Goal: Check status: Check status

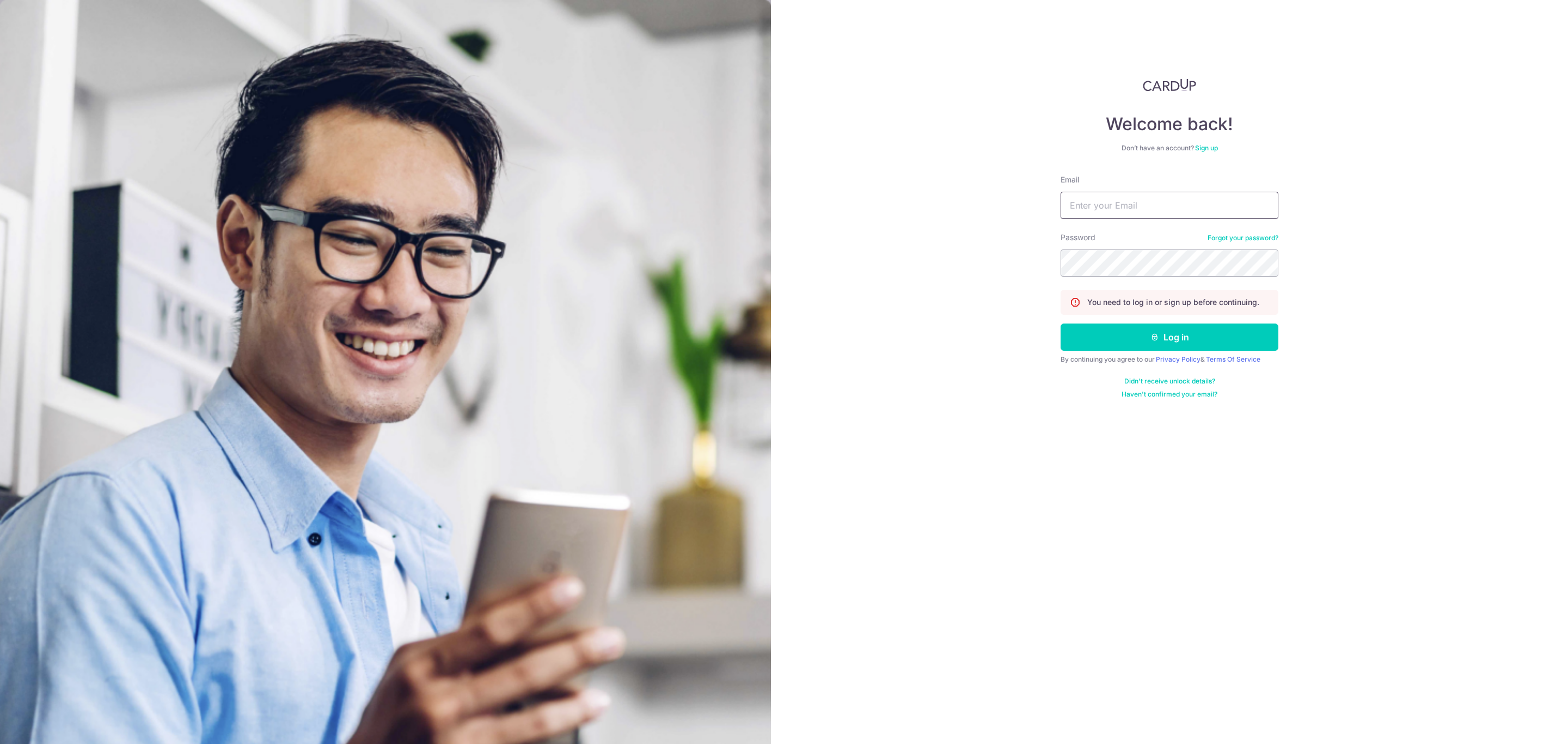
drag, startPoint x: 1241, startPoint y: 208, endPoint x: 1282, endPoint y: 209, distance: 41.0
click at [1241, 208] on input "Email" at bounding box center [1169, 205] width 218 height 27
type input "[PERSON_NAME][EMAIL_ADDRESS][PERSON_NAME][DOMAIN_NAME]"
click at [1122, 343] on button "Log in" at bounding box center [1169, 337] width 218 height 27
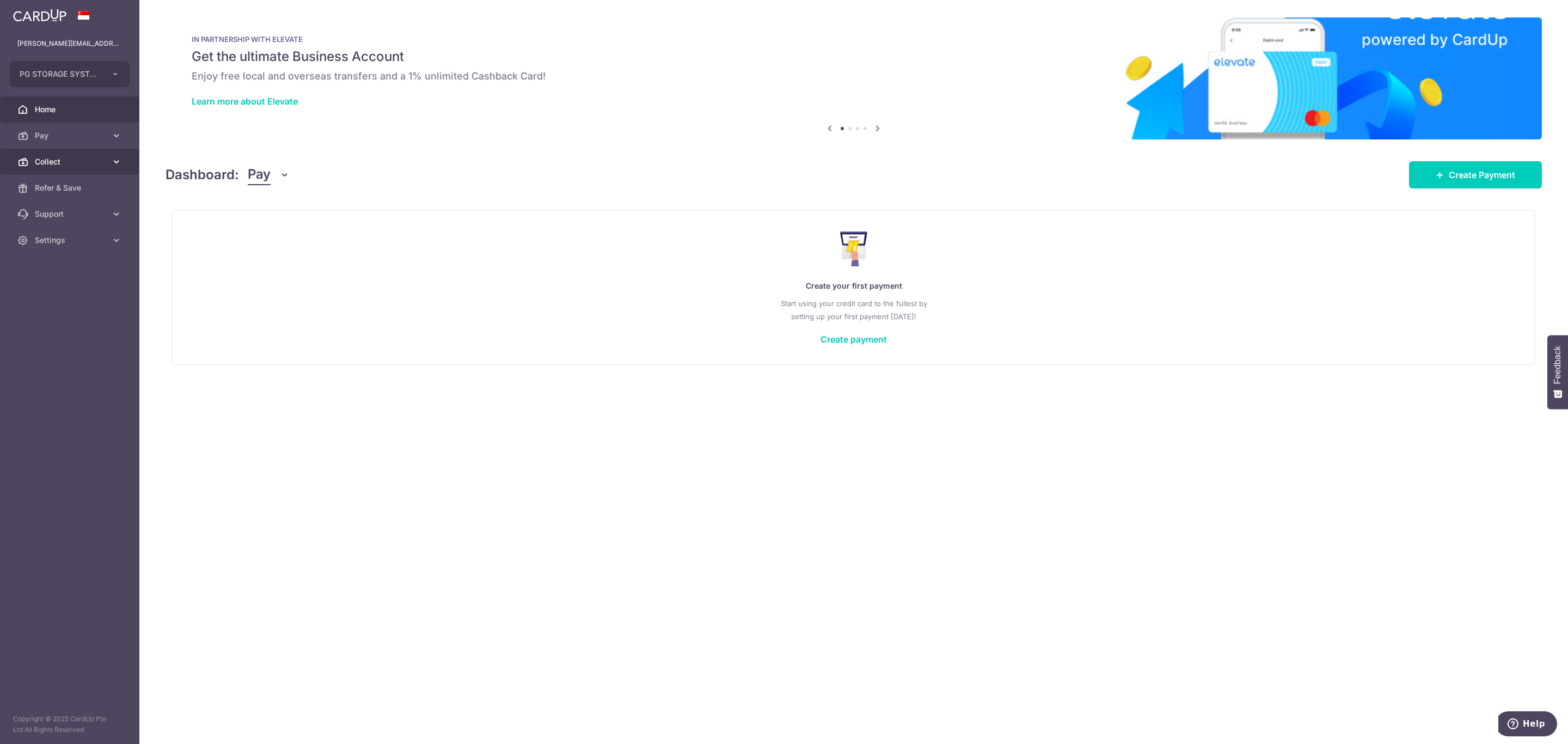
click at [70, 157] on span "Collect" at bounding box center [71, 162] width 72 height 11
click at [51, 239] on span "Payment Requests" at bounding box center [71, 240] width 72 height 11
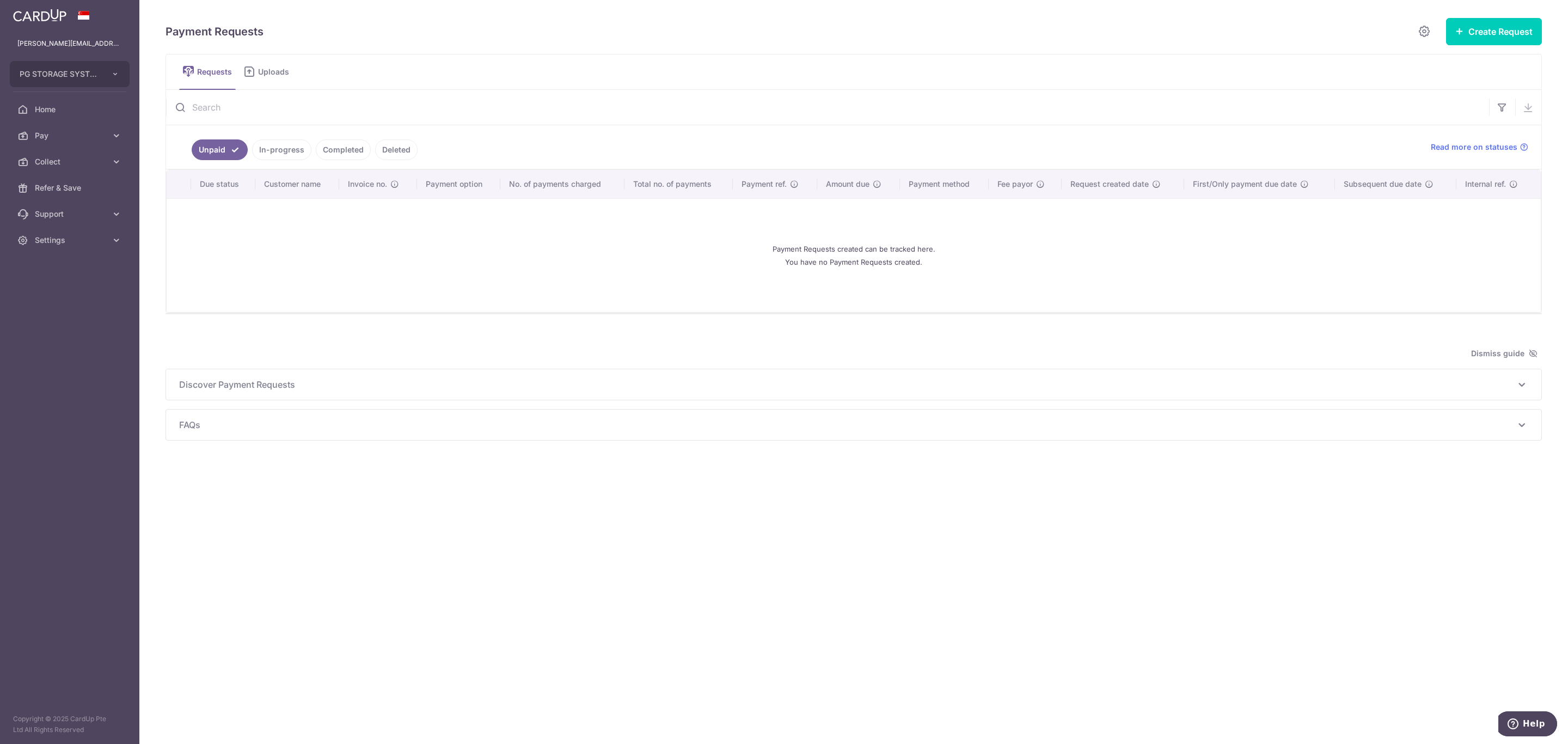
click at [267, 150] on link "In-progress" at bounding box center [281, 150] width 59 height 21
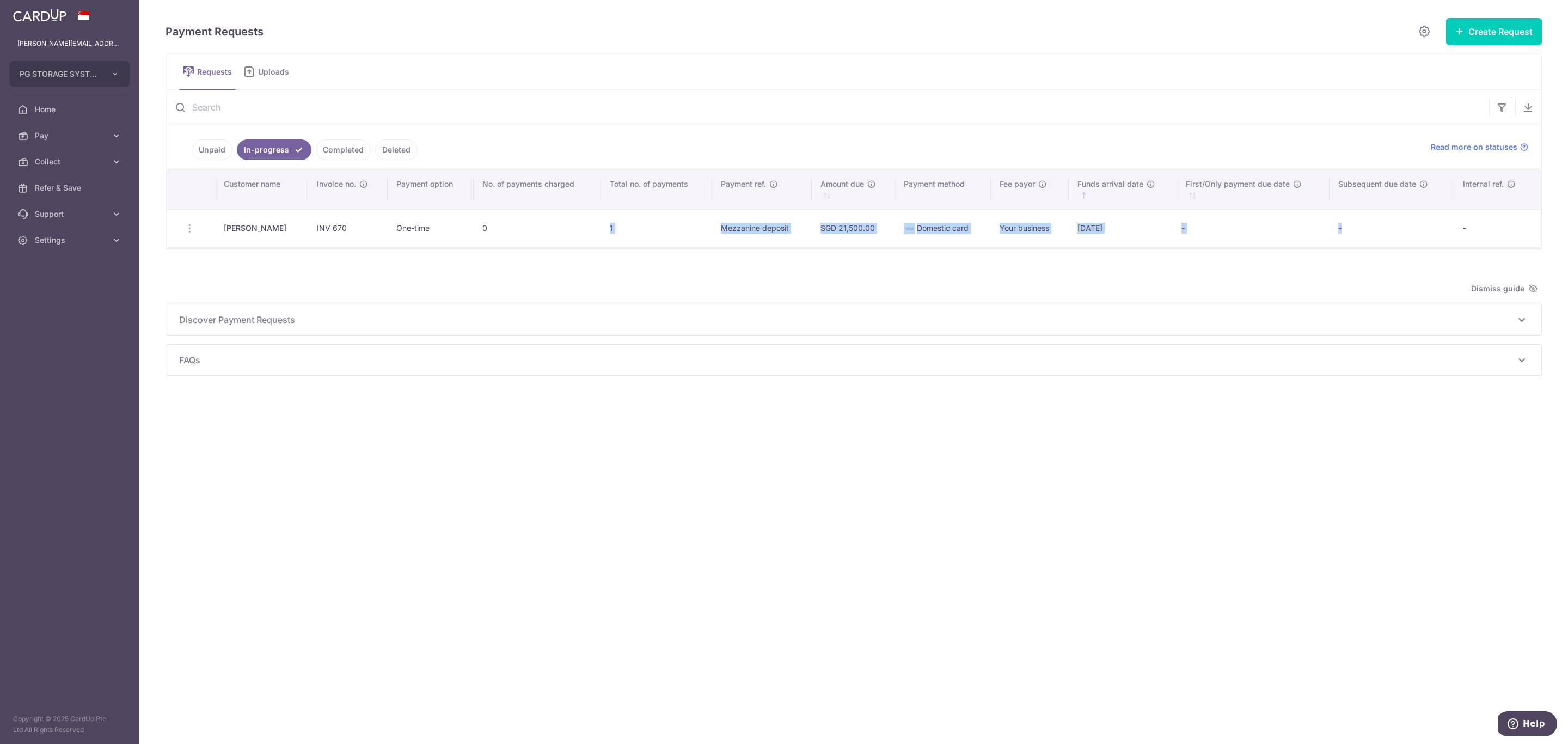
drag, startPoint x: 555, startPoint y: 230, endPoint x: 1389, endPoint y: 244, distance: 834.1
click at [1394, 244] on tr "Update Request Share Request [PERSON_NAME] INV 670 One-time 0 1 Mezzanine depos…" at bounding box center [854, 228] width 1374 height 38
drag, startPoint x: 1170, startPoint y: 202, endPoint x: 812, endPoint y: 206, distance: 358.0
click at [1170, 203] on th "Funds arrival date" at bounding box center [1123, 189] width 108 height 39
click at [474, 226] on td "0" at bounding box center [537, 228] width 127 height 38
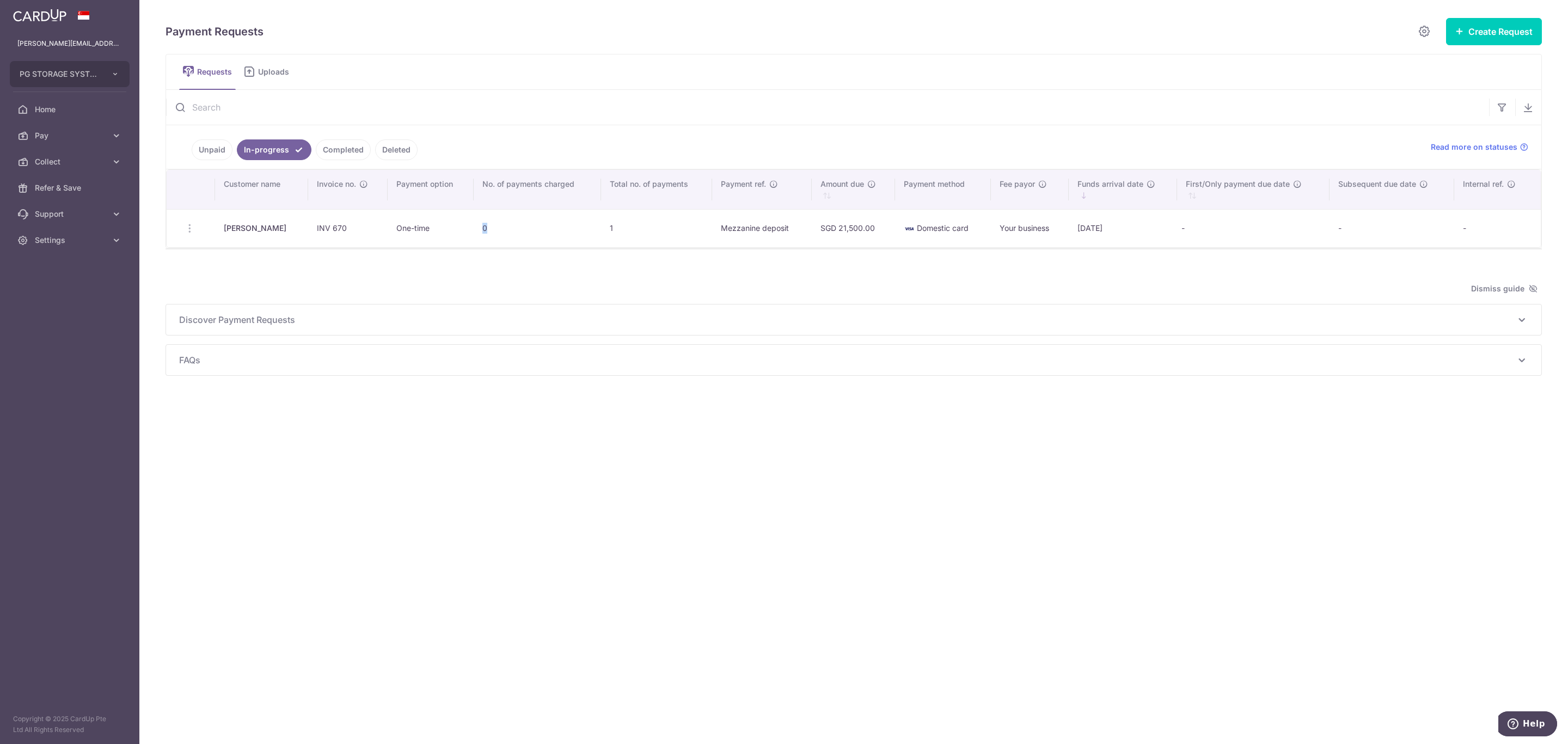
click at [474, 226] on td "0" at bounding box center [537, 228] width 127 height 38
click at [536, 232] on td "0" at bounding box center [537, 228] width 127 height 38
drag, startPoint x: 417, startPoint y: 223, endPoint x: 1311, endPoint y: 229, distance: 894.0
click at [1311, 229] on tr "Update Request Share Request [PERSON_NAME] INV 670 One-time 0 1 Mezzanine depos…" at bounding box center [854, 228] width 1374 height 38
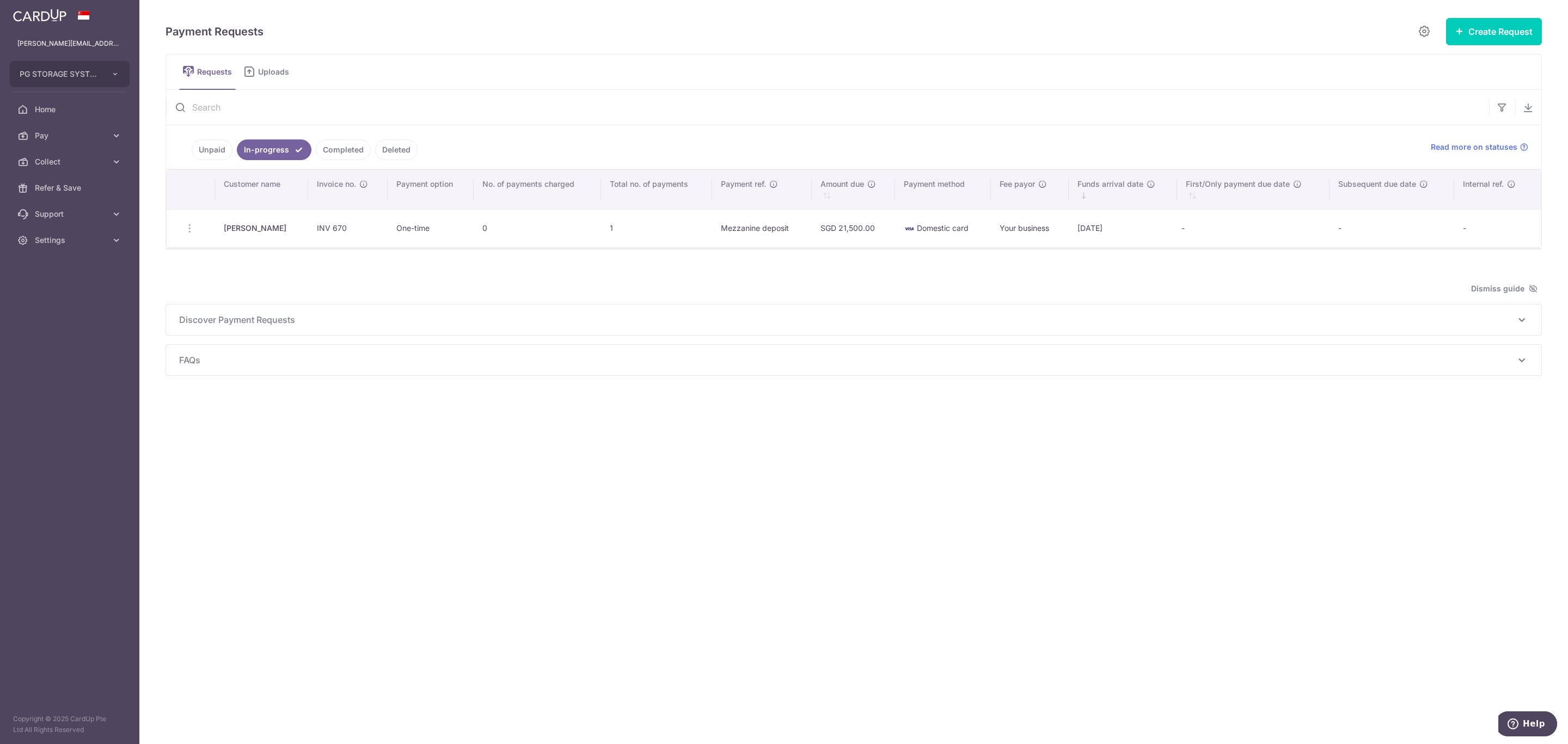
drag, startPoint x: 1021, startPoint y: 450, endPoint x: 771, endPoint y: 489, distance: 253.0
click at [1021, 450] on div "Payment Requests Create Request Single Request Multiple Requests Requests Uploa…" at bounding box center [853, 372] width 1429 height 744
click at [1227, 223] on td "-" at bounding box center [1253, 228] width 152 height 38
click at [212, 149] on link "Unpaid" at bounding box center [212, 150] width 41 height 21
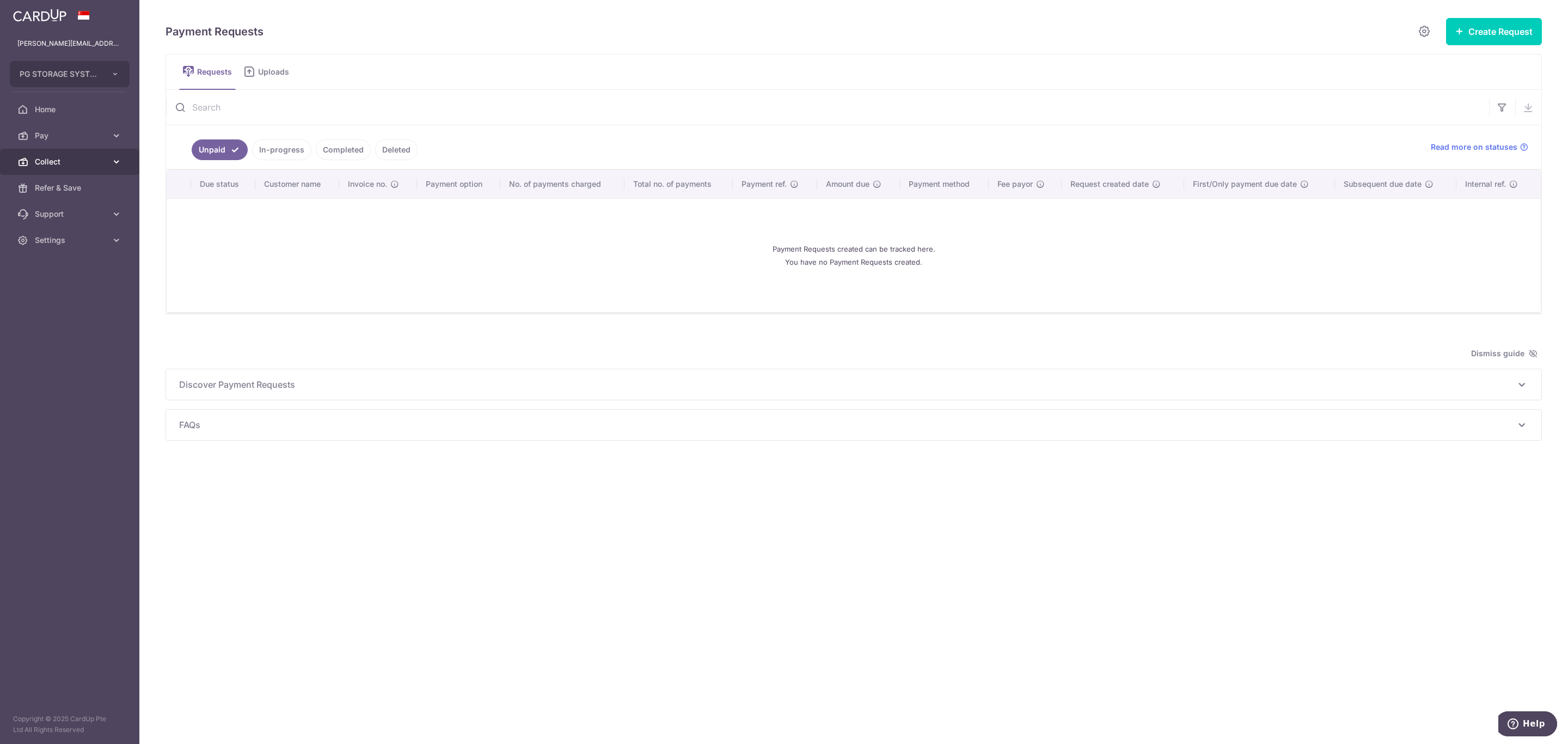
drag, startPoint x: 41, startPoint y: 158, endPoint x: 82, endPoint y: 198, distance: 57.3
click at [41, 158] on span "Collect" at bounding box center [71, 162] width 72 height 11
click at [70, 209] on span "Payment Pages" at bounding box center [71, 214] width 72 height 11
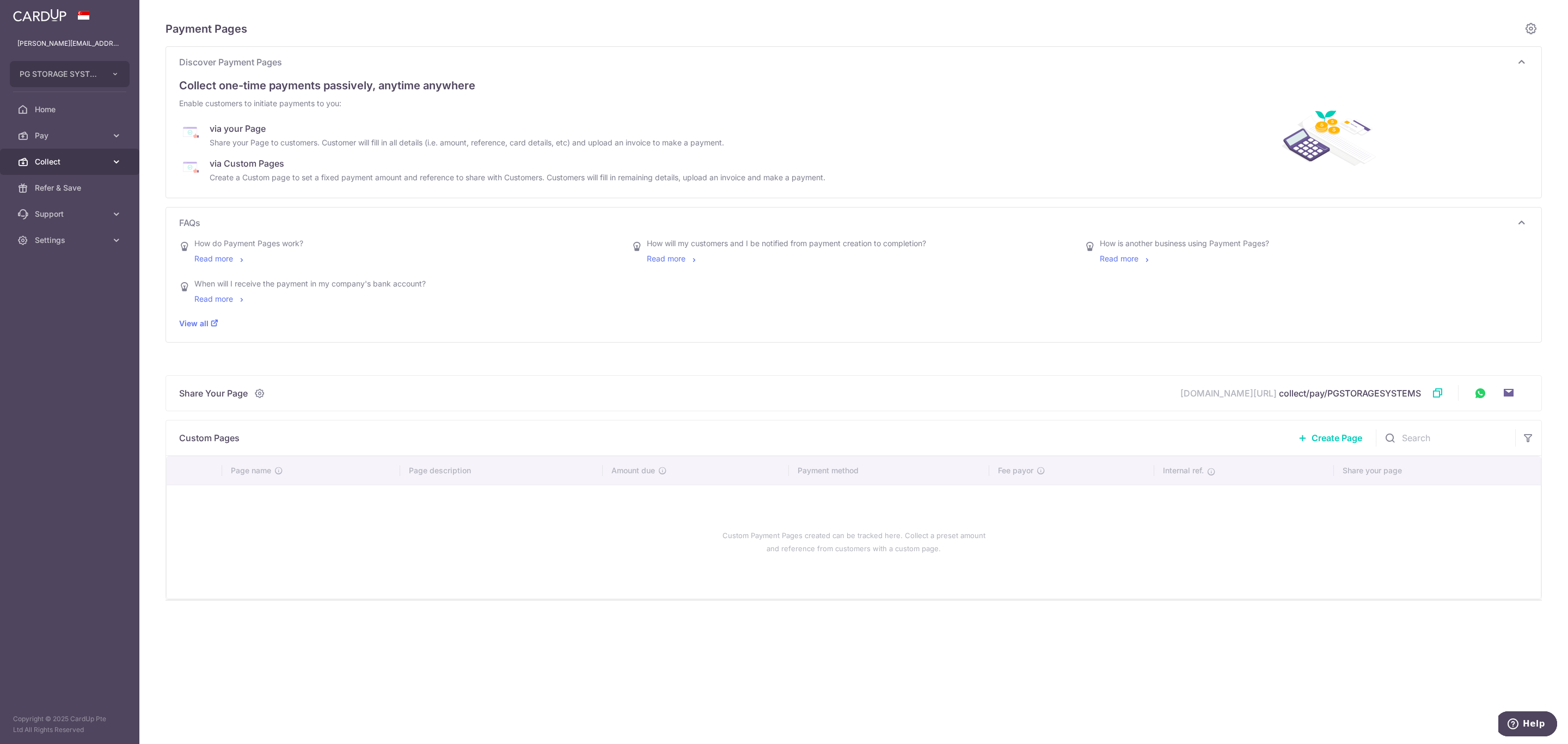
click at [52, 158] on span "Collect" at bounding box center [71, 162] width 72 height 11
click at [49, 192] on span "Dashboard" at bounding box center [71, 188] width 72 height 11
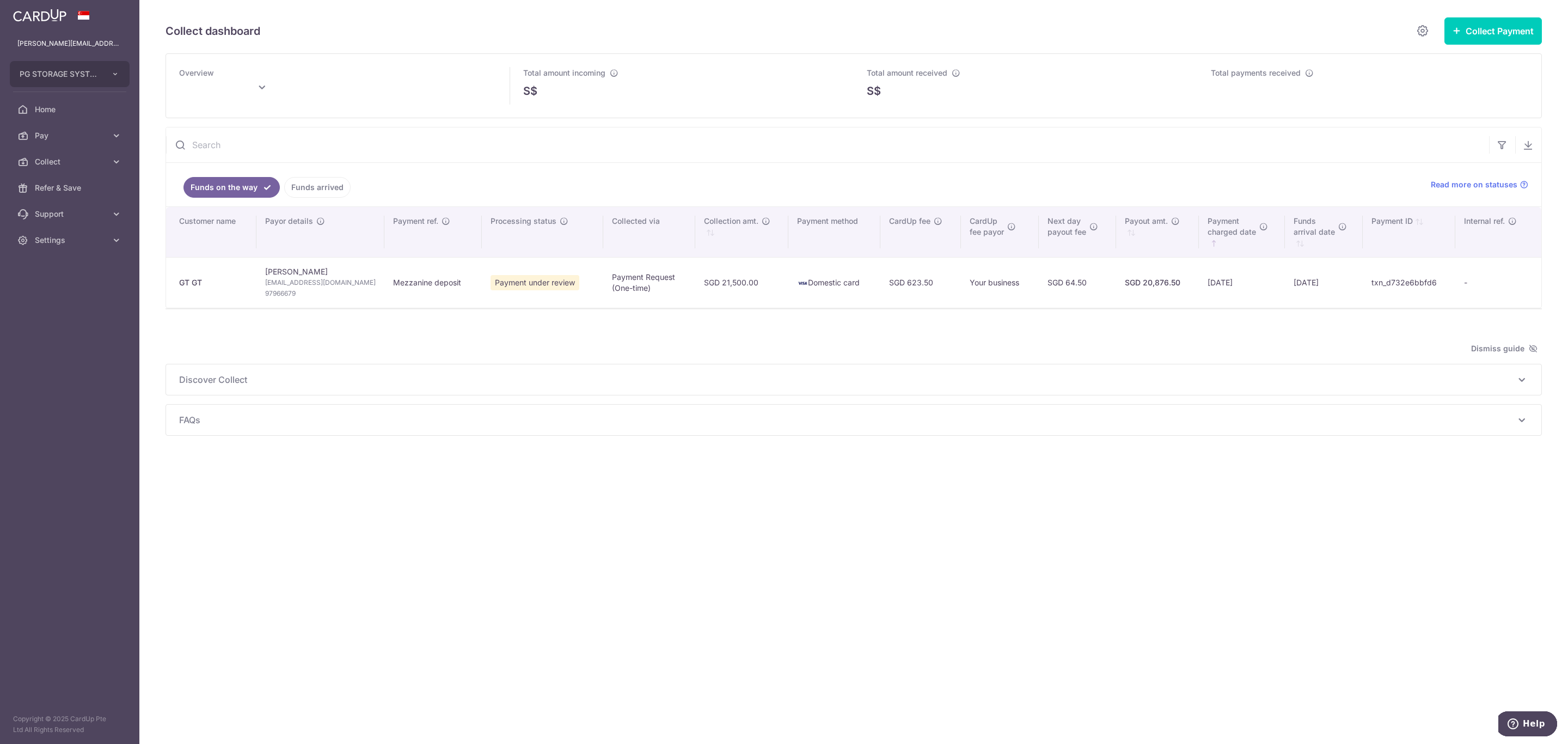
click at [695, 278] on td "SGD 21,500.00" at bounding box center [741, 282] width 93 height 51
click at [491, 283] on span "Payment under review" at bounding box center [535, 283] width 89 height 15
click at [189, 281] on div "GT GT" at bounding box center [213, 283] width 69 height 11
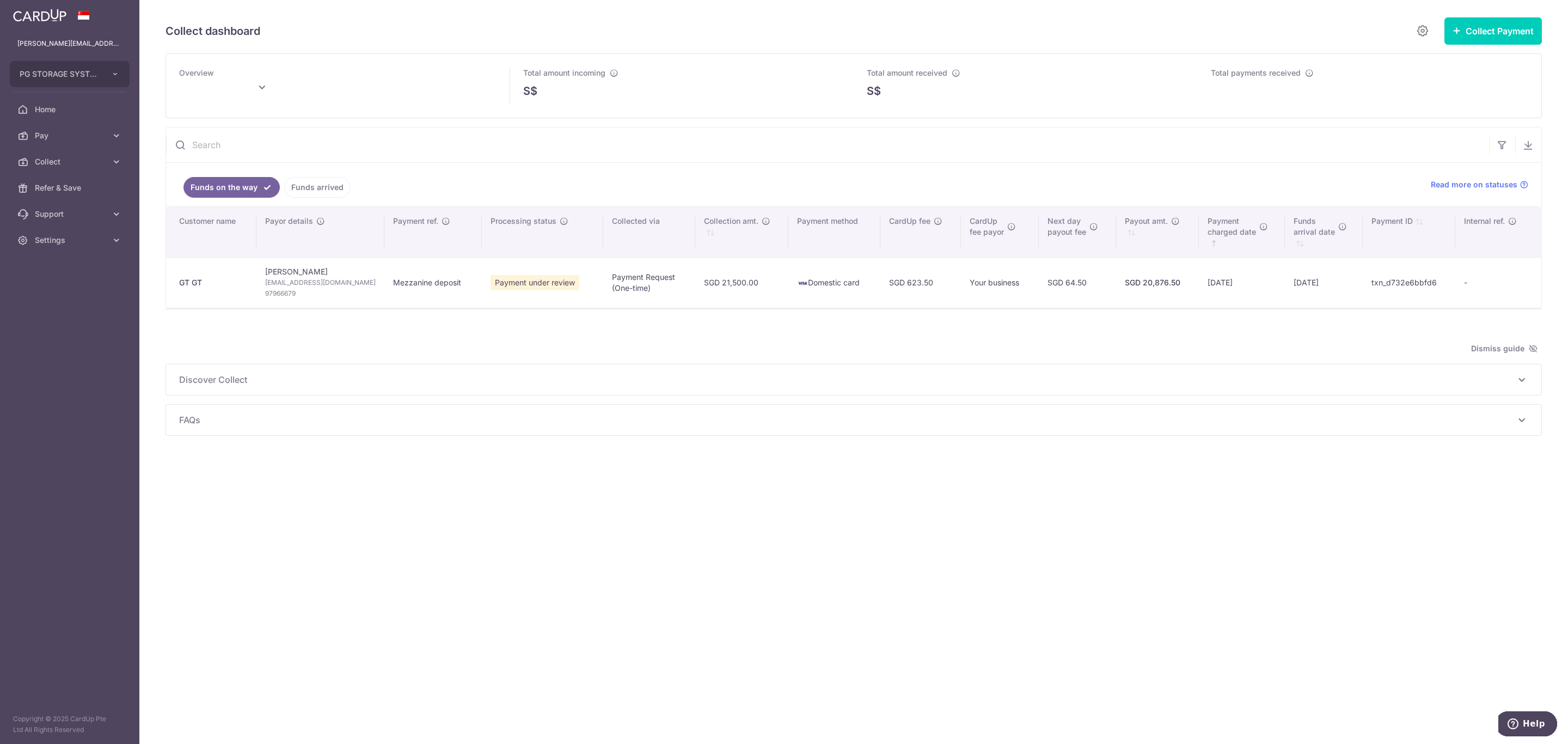
click at [189, 281] on div "GT GT" at bounding box center [213, 283] width 69 height 11
click at [526, 281] on span "Payment under review" at bounding box center [535, 283] width 89 height 15
drag, startPoint x: 271, startPoint y: 288, endPoint x: 1181, endPoint y: 294, distance: 910.0
click at [1181, 294] on tr "GT GT Tuan Loon Tan [EMAIL_ADDRESS][DOMAIN_NAME] 97966679 Mezzanine deposit Pay…" at bounding box center [853, 282] width 1375 height 51
click at [695, 303] on td "SGD 21,500.00" at bounding box center [741, 282] width 93 height 51
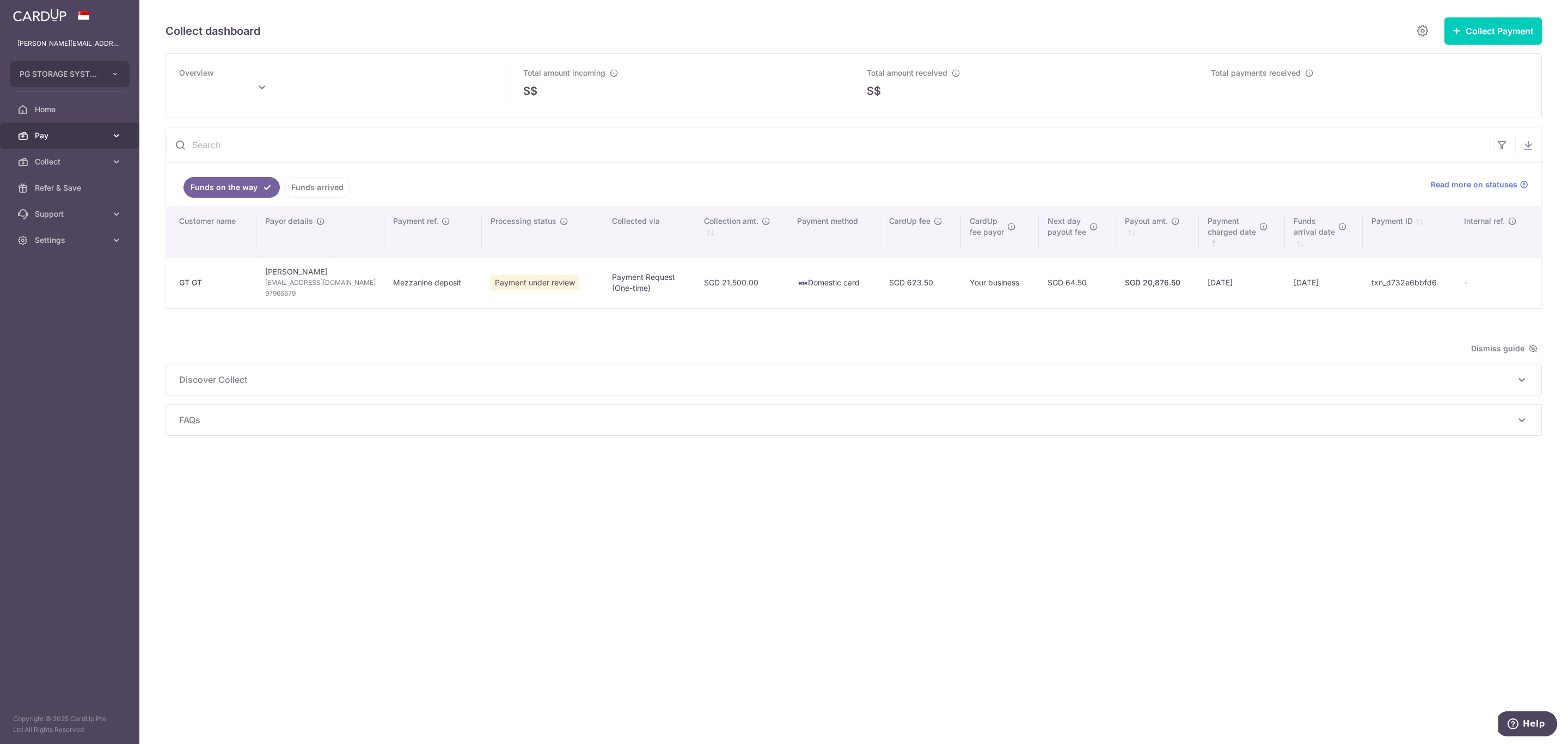
type input "[DATE]"
drag, startPoint x: 38, startPoint y: 138, endPoint x: 59, endPoint y: 130, distance: 22.5
click at [38, 138] on span "Pay" at bounding box center [71, 136] width 72 height 11
click at [35, 158] on span "Payments" at bounding box center [71, 162] width 72 height 11
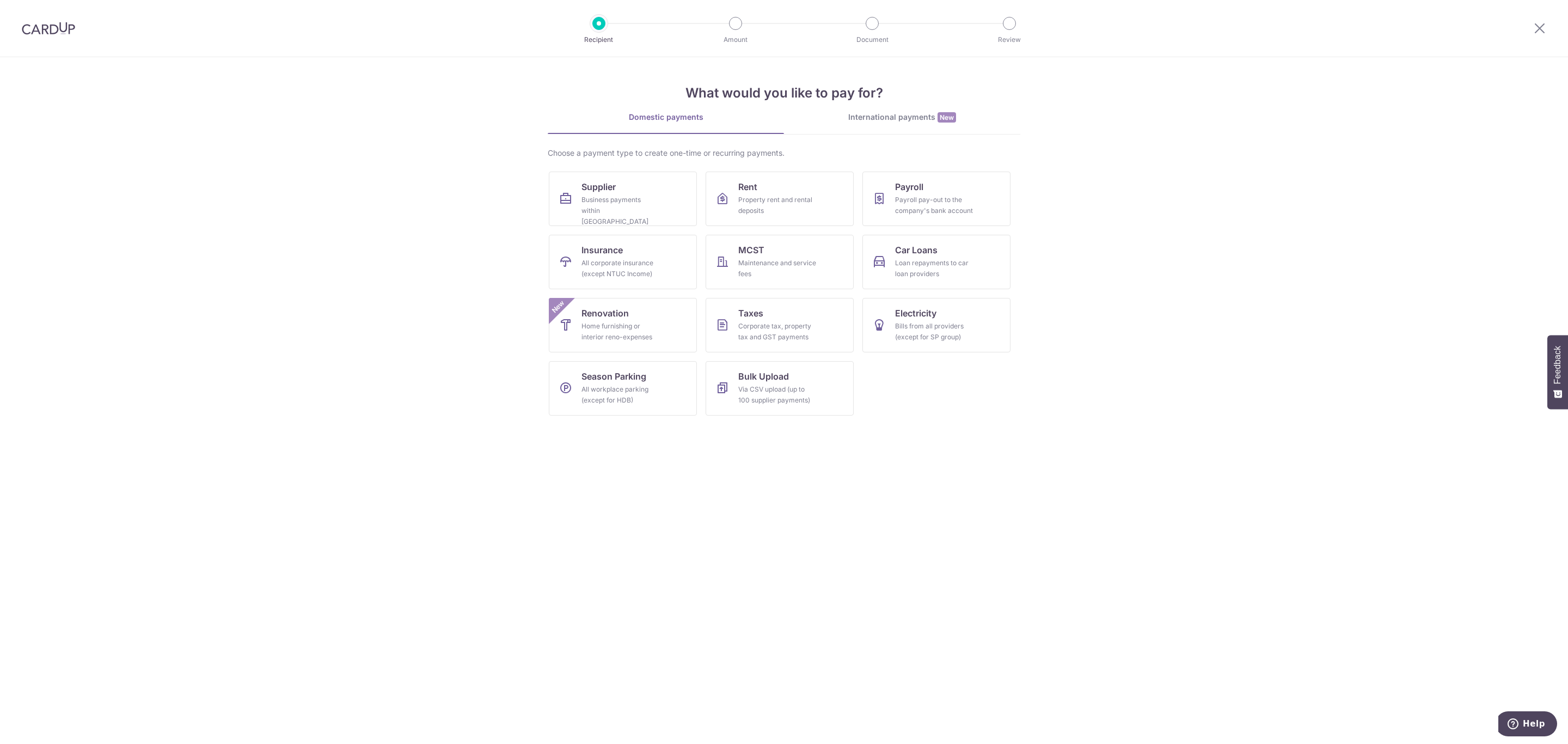
click at [1540, 35] on div at bounding box center [1539, 28] width 57 height 57
click at [1534, 25] on icon at bounding box center [1539, 28] width 13 height 13
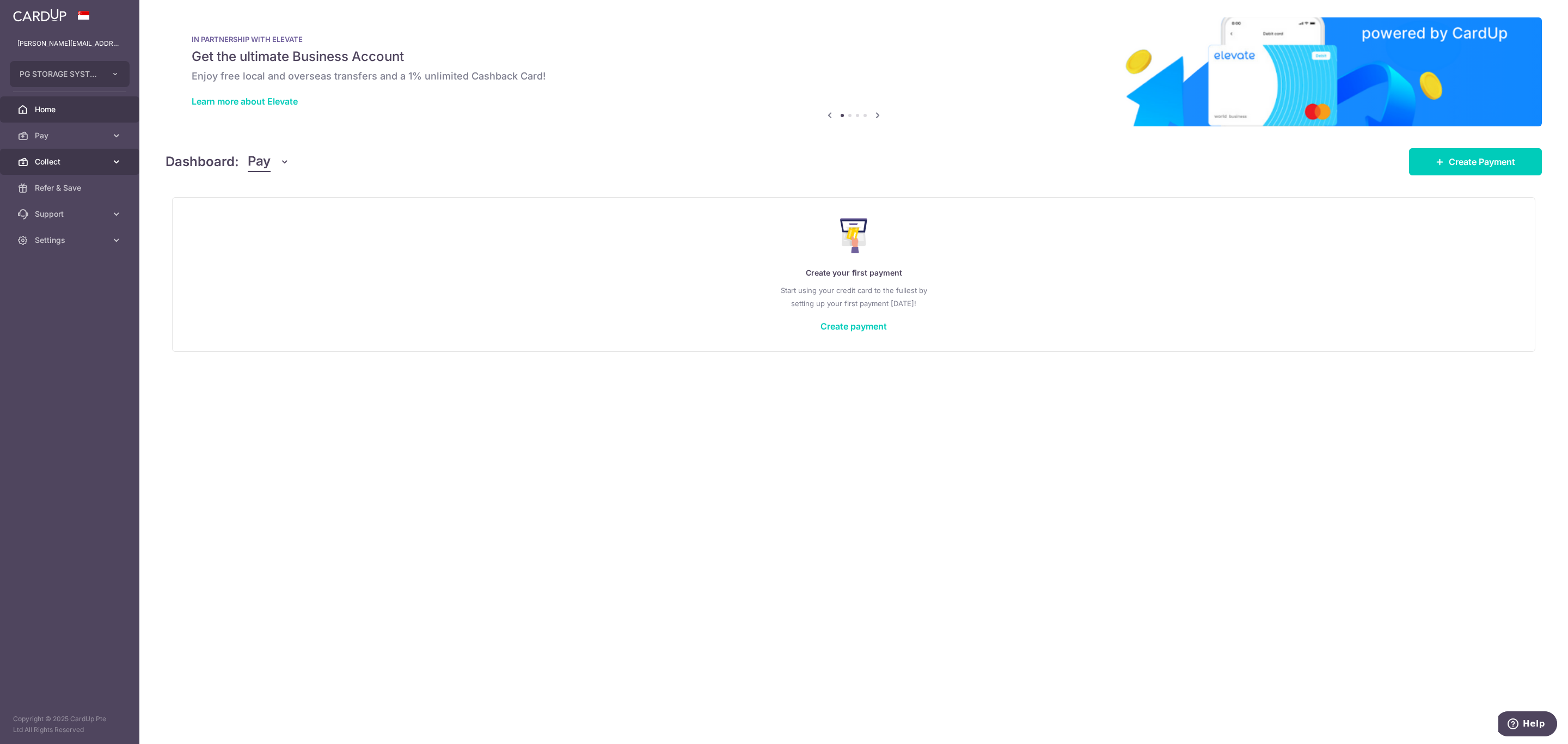
click at [52, 152] on link "Collect" at bounding box center [69, 161] width 139 height 26
click at [63, 237] on span "Payment Requests" at bounding box center [71, 240] width 72 height 11
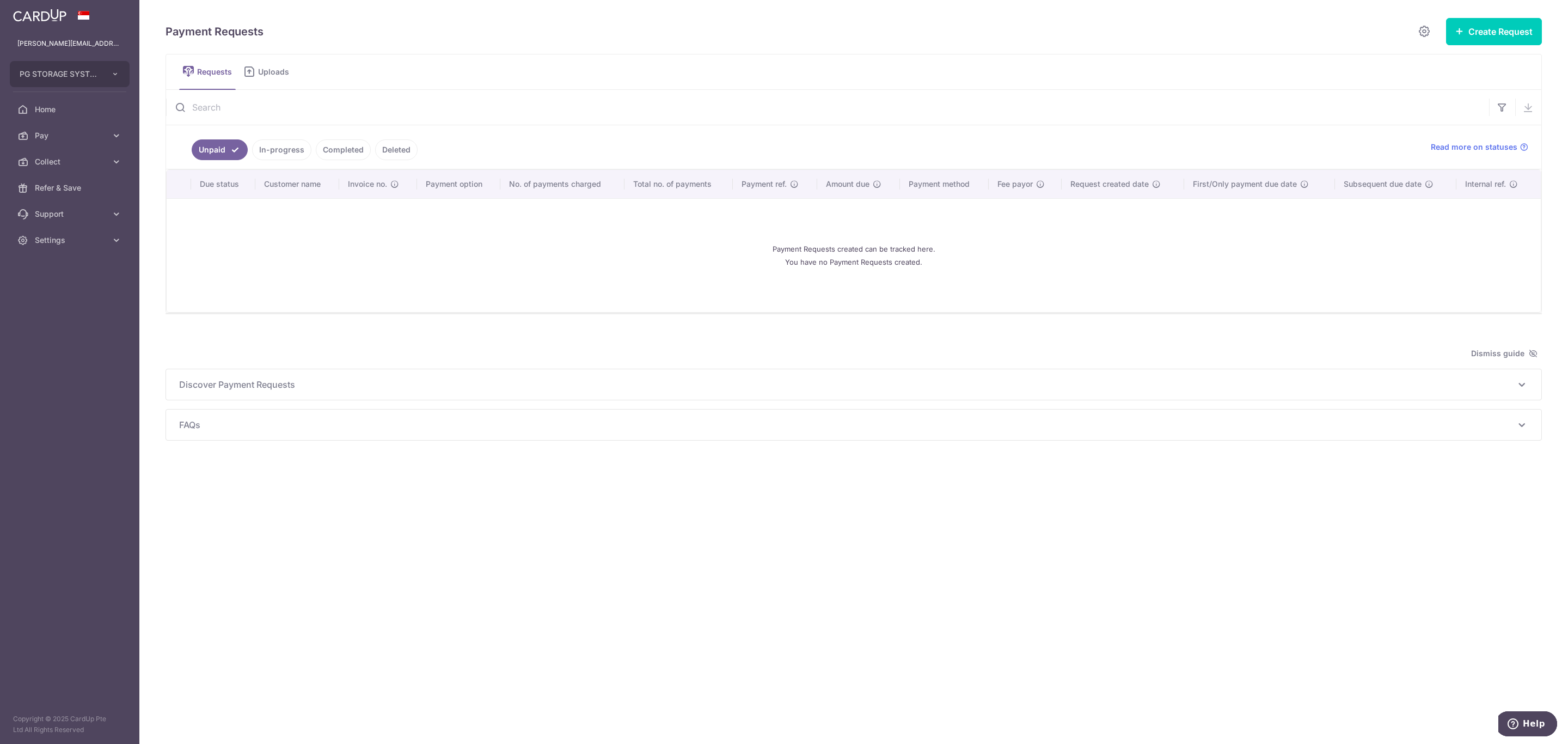
click at [265, 147] on link "In-progress" at bounding box center [281, 150] width 59 height 21
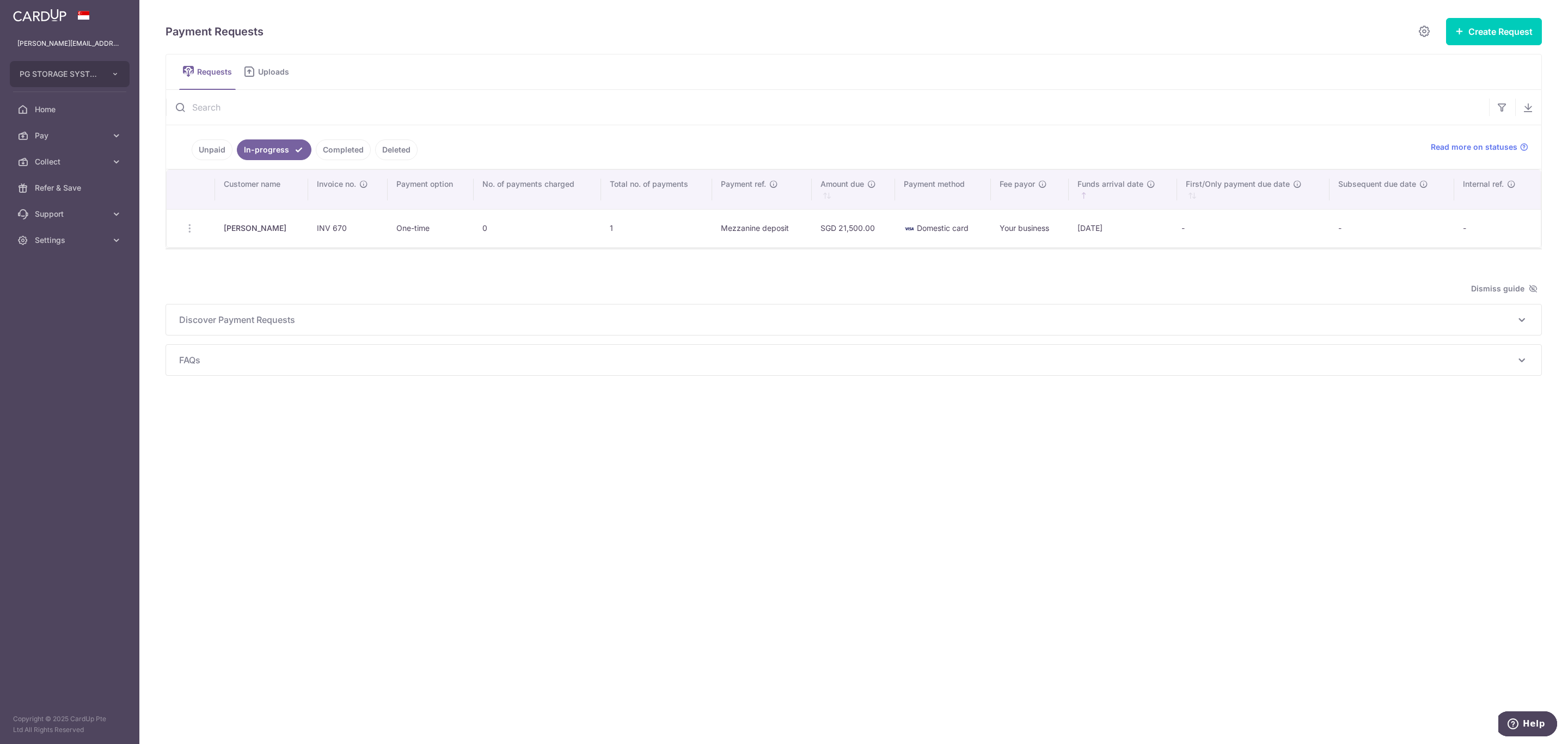
click at [341, 155] on link "Completed" at bounding box center [343, 150] width 55 height 21
